Goal: Navigation & Orientation: Understand site structure

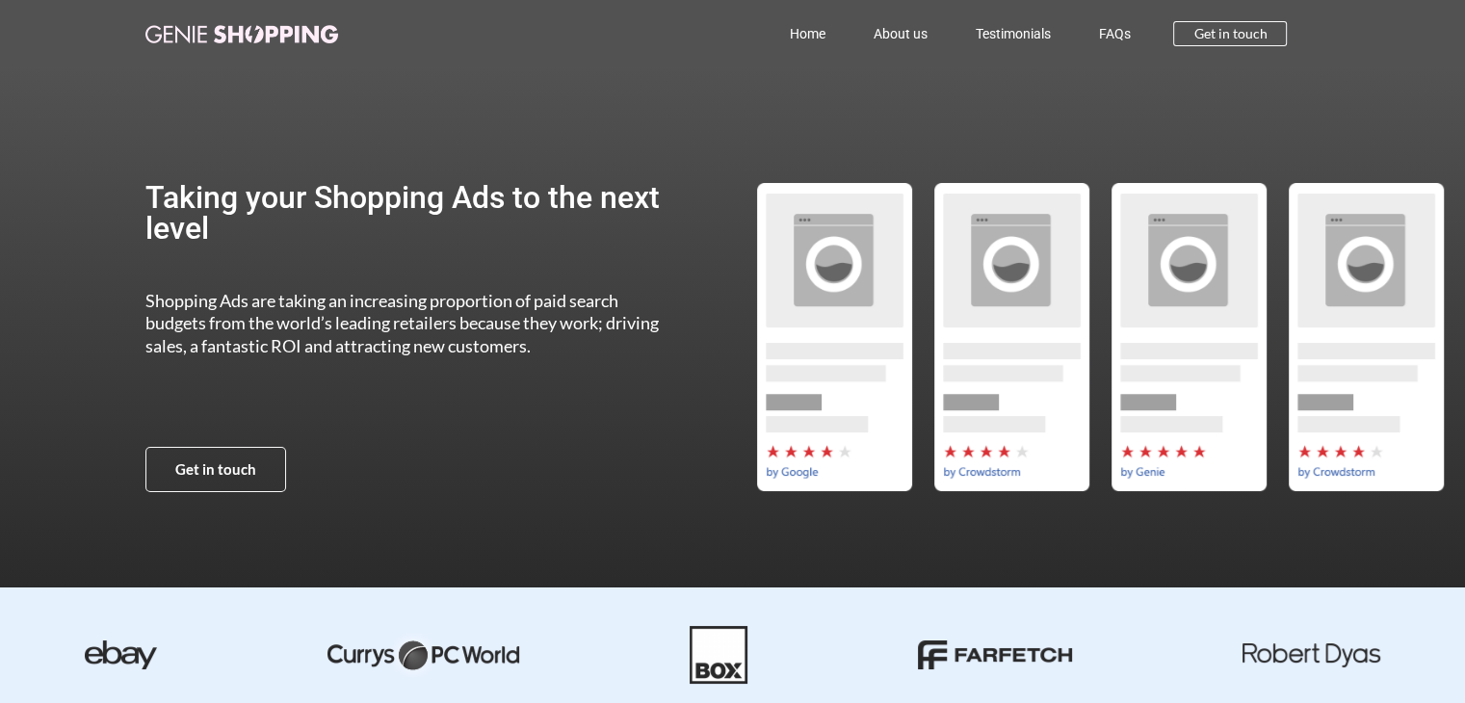
click at [819, 27] on link "Home" at bounding box center [807, 34] width 84 height 44
click at [874, 27] on link "About us" at bounding box center [899, 34] width 102 height 44
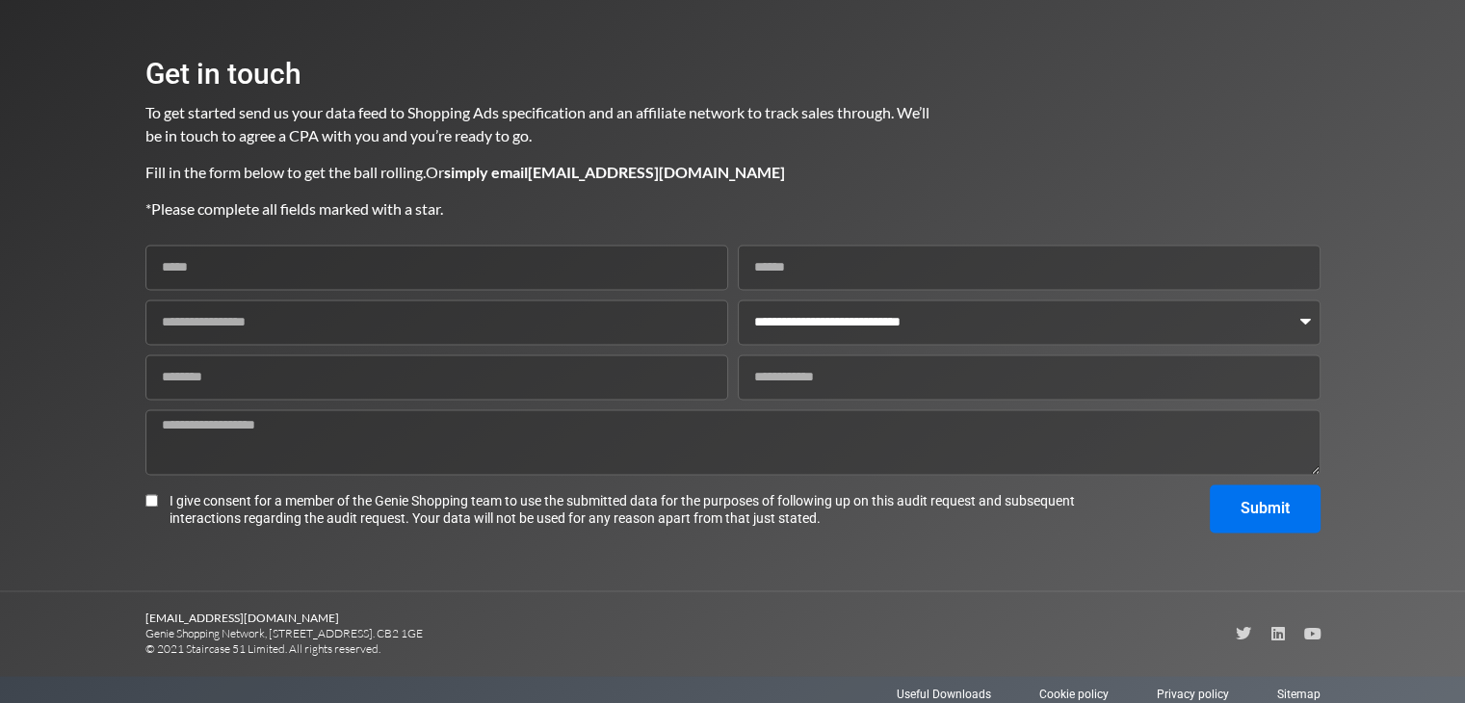
scroll to position [2799, 0]
